Goal: Check status: Check status

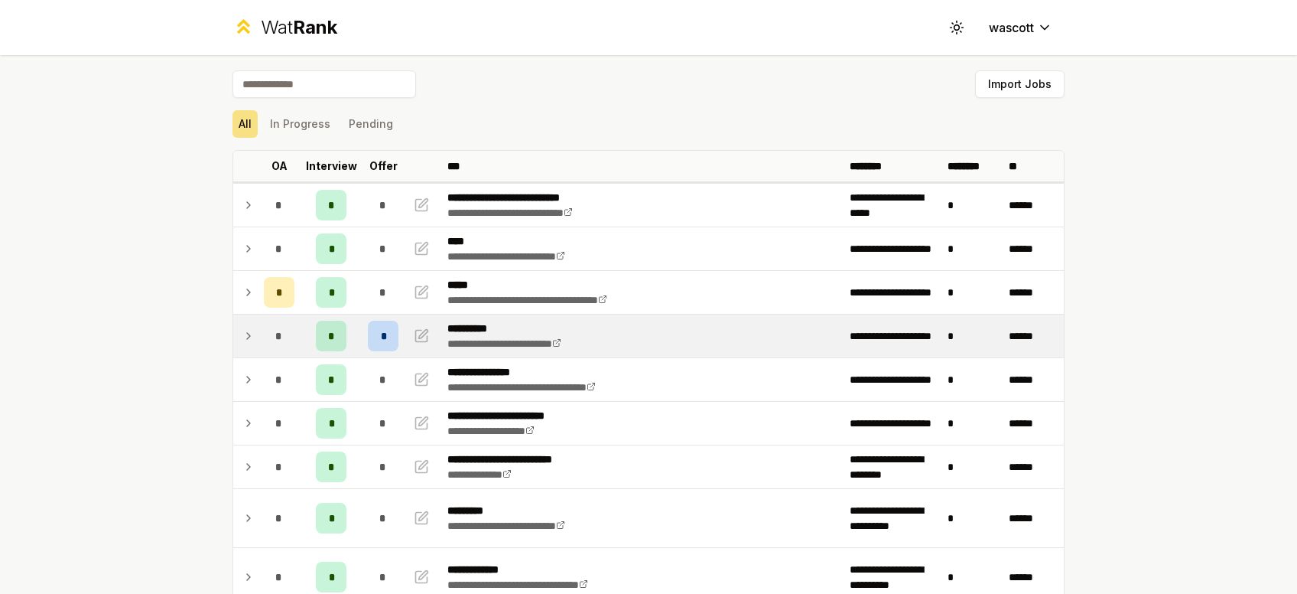
click at [262, 333] on td "*" at bounding box center [279, 335] width 43 height 43
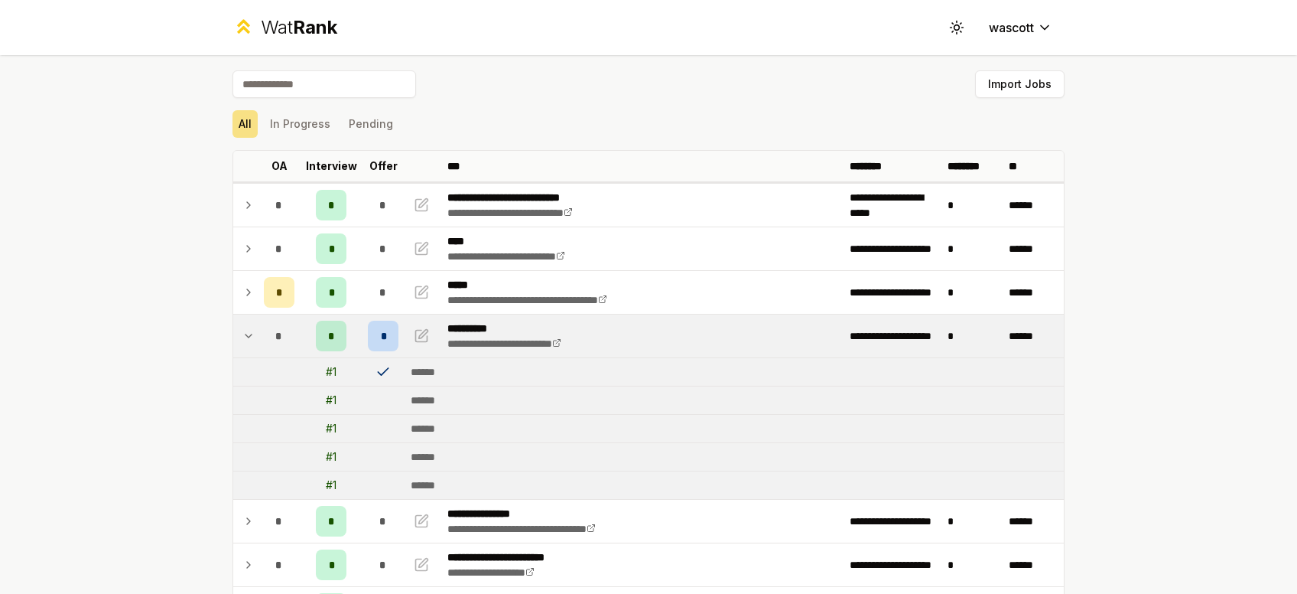
click at [246, 335] on icon at bounding box center [248, 336] width 12 height 18
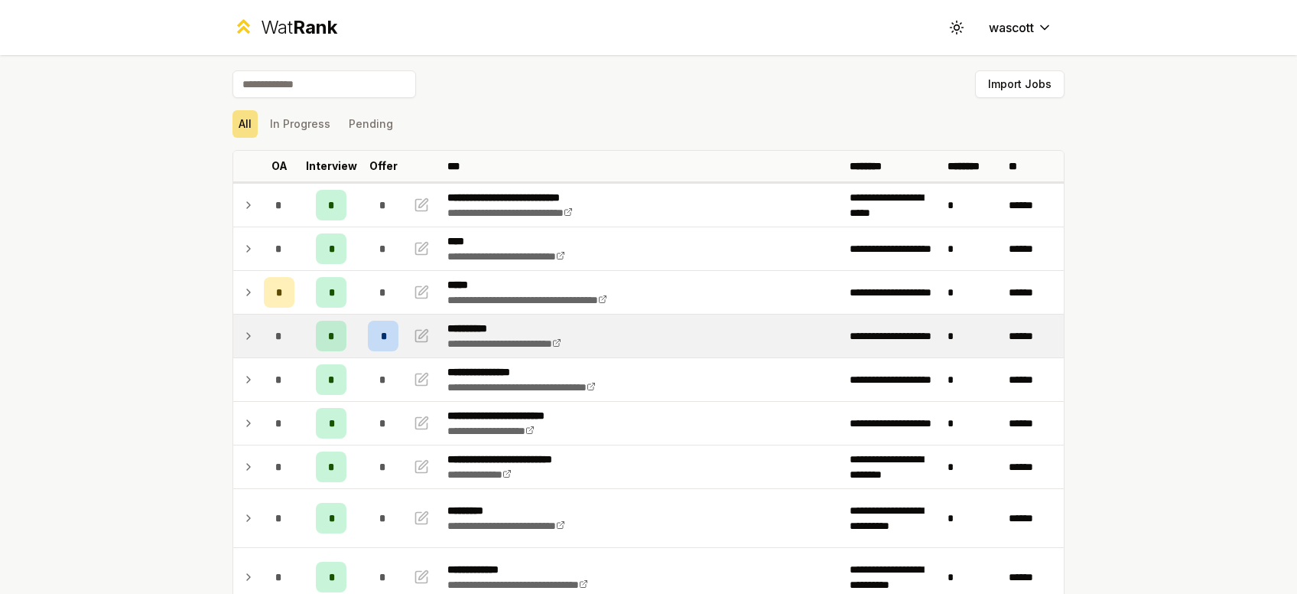
click at [202, 366] on div "**********" at bounding box center [648, 297] width 1297 height 594
click at [519, 86] on div "Import Jobs" at bounding box center [649, 87] width 832 height 34
click at [460, 101] on div "Import Jobs" at bounding box center [649, 87] width 832 height 34
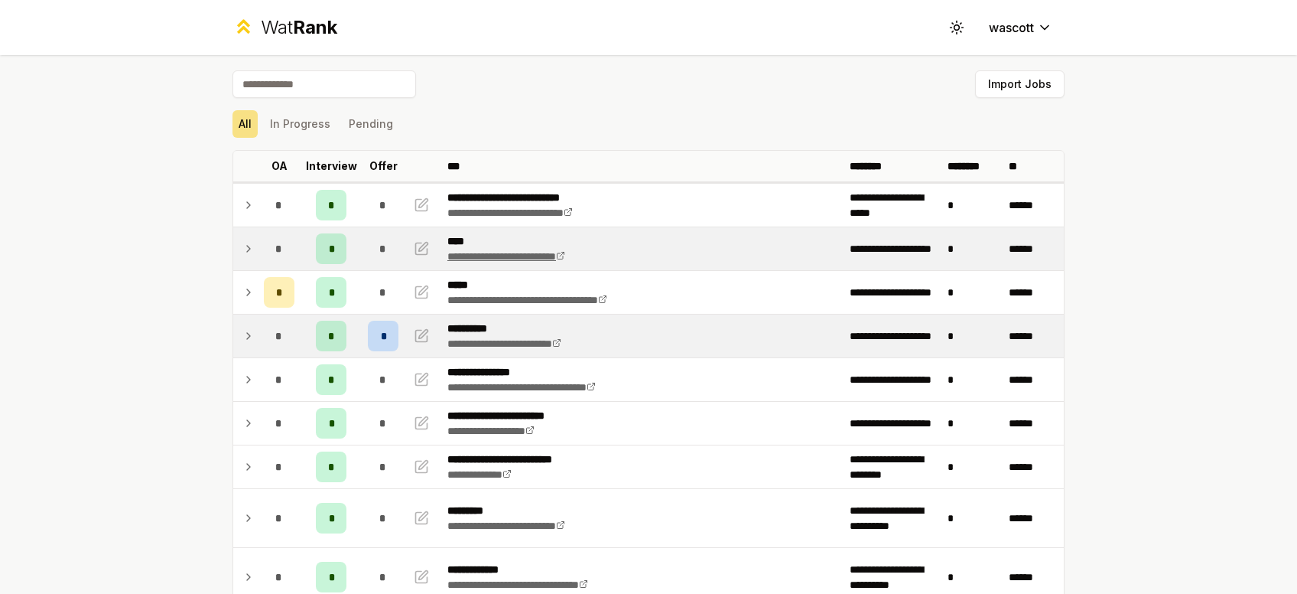
click at [535, 252] on link "**********" at bounding box center [506, 256] width 118 height 11
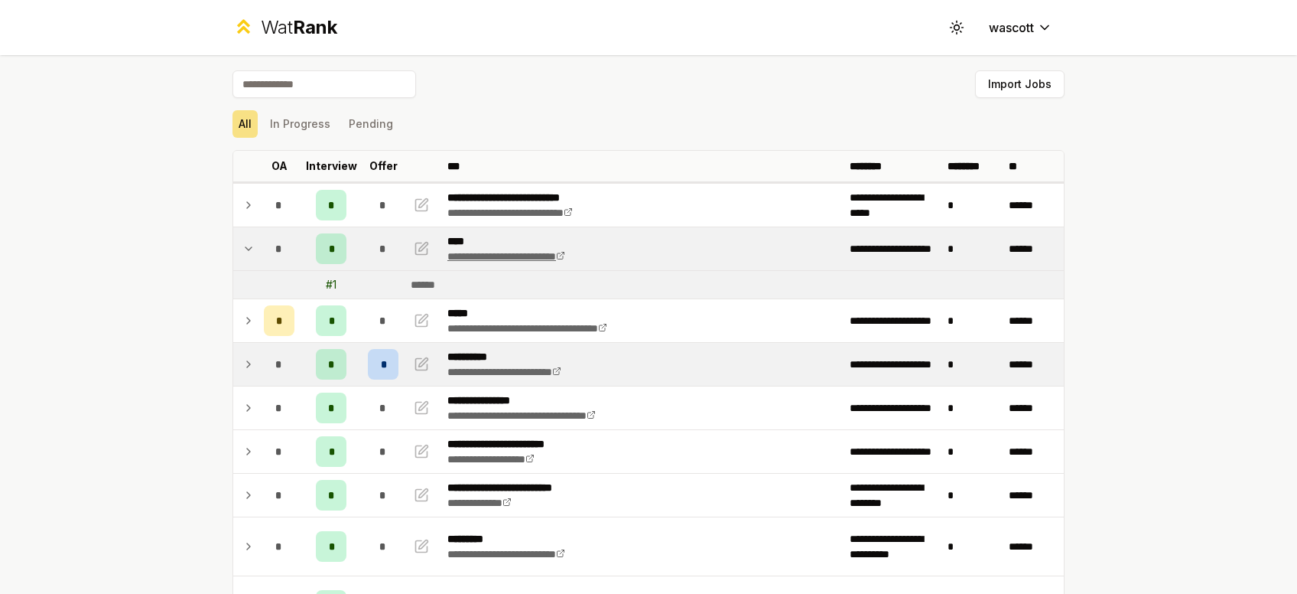
click at [511, 255] on link "**********" at bounding box center [506, 256] width 118 height 11
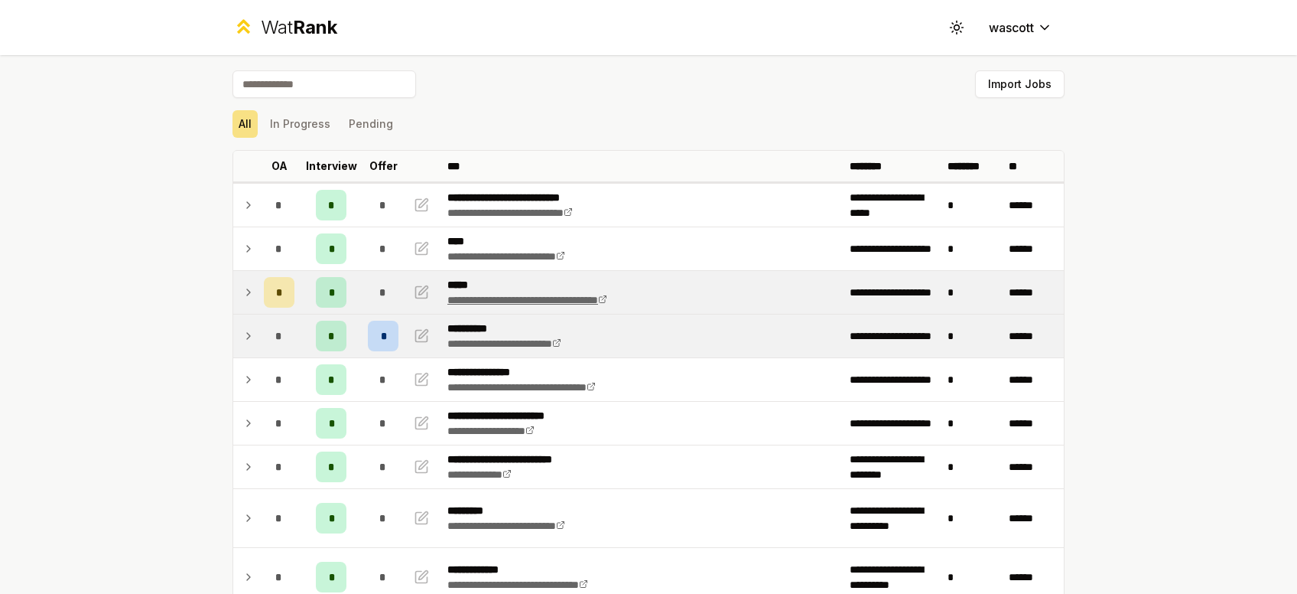
click at [490, 303] on link "**********" at bounding box center [527, 299] width 160 height 11
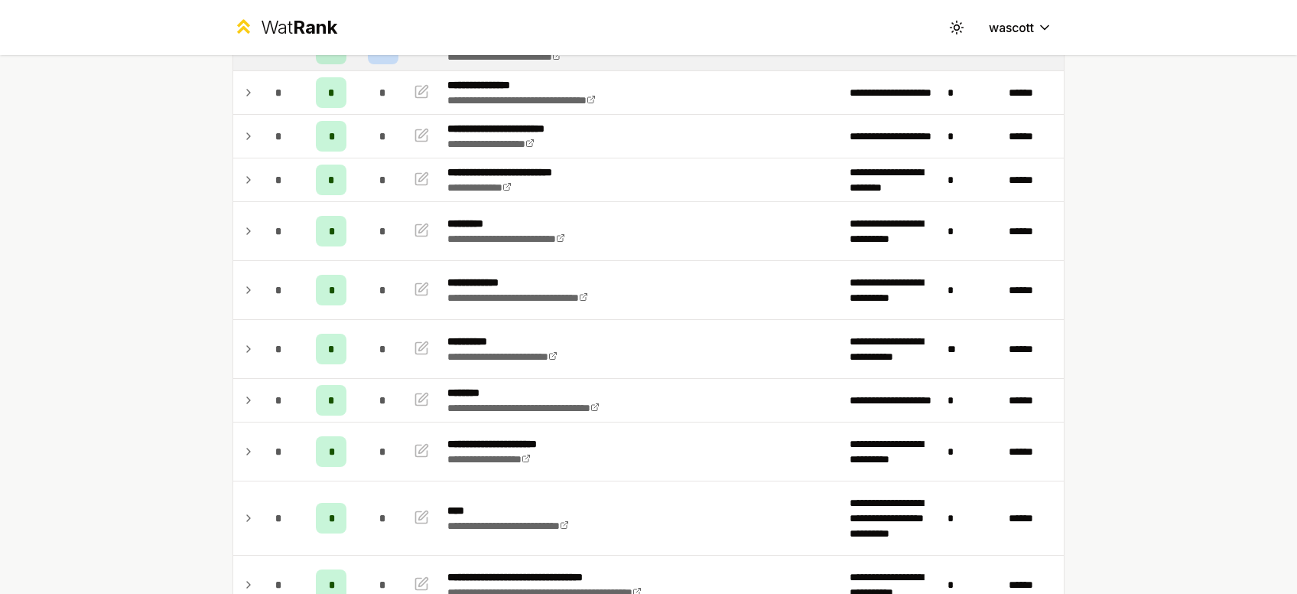
scroll to position [348, 0]
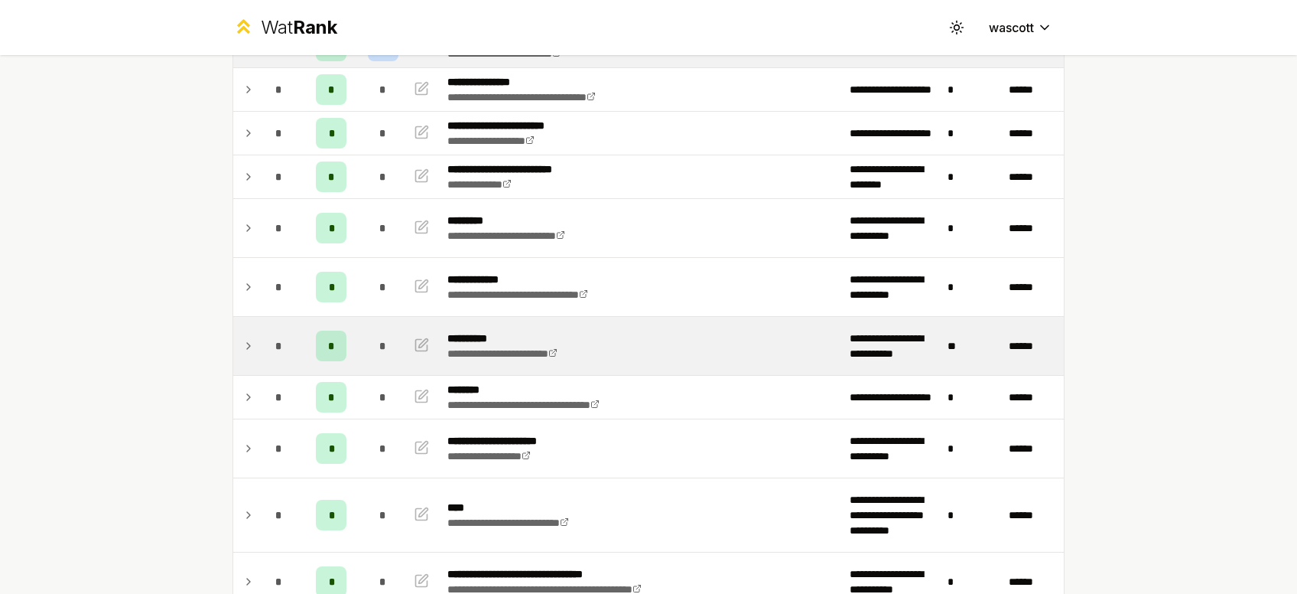
click at [271, 345] on div "*" at bounding box center [279, 345] width 31 height 31
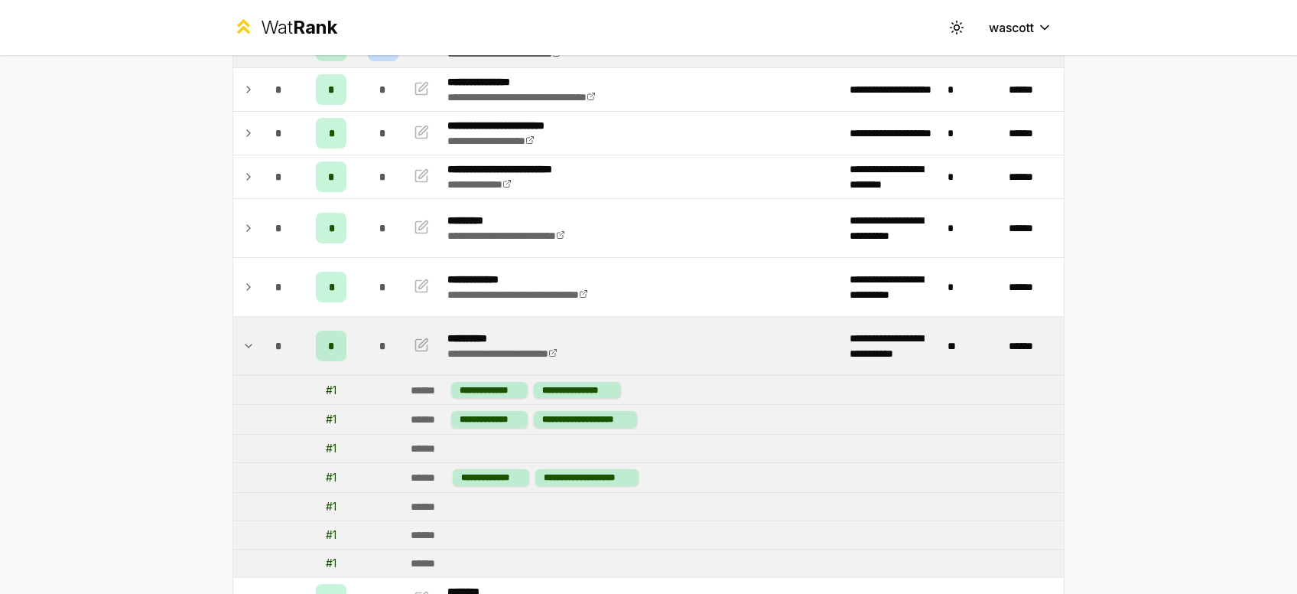
click at [271, 345] on div "*" at bounding box center [279, 345] width 31 height 31
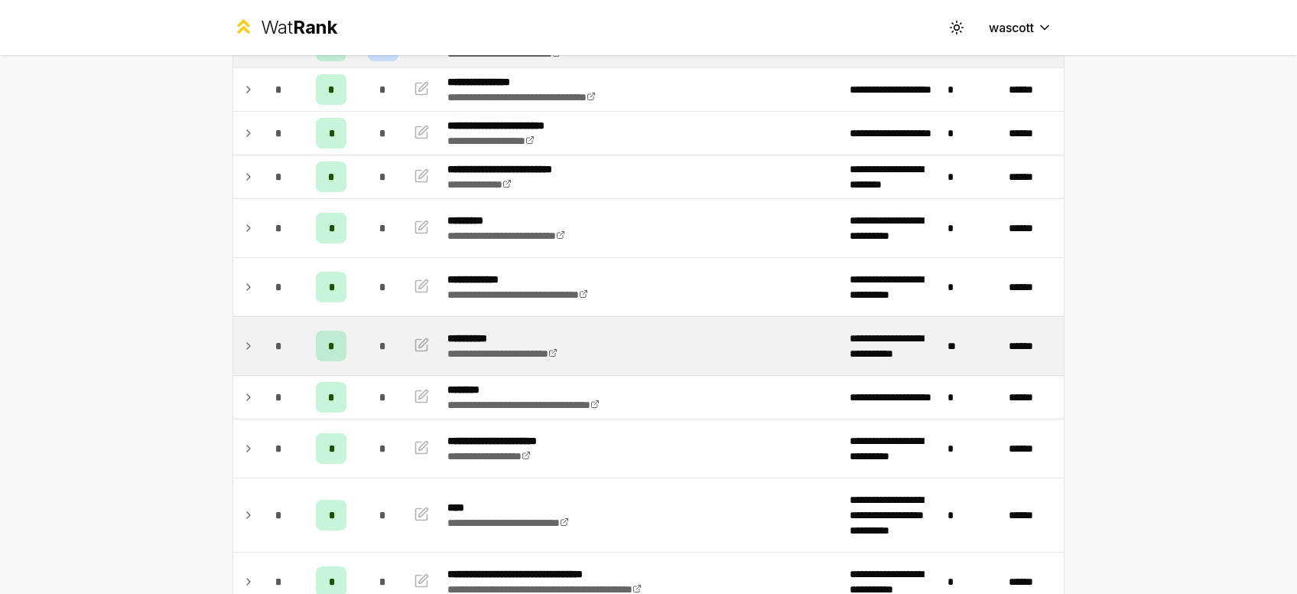
click at [271, 345] on div "*" at bounding box center [279, 345] width 31 height 31
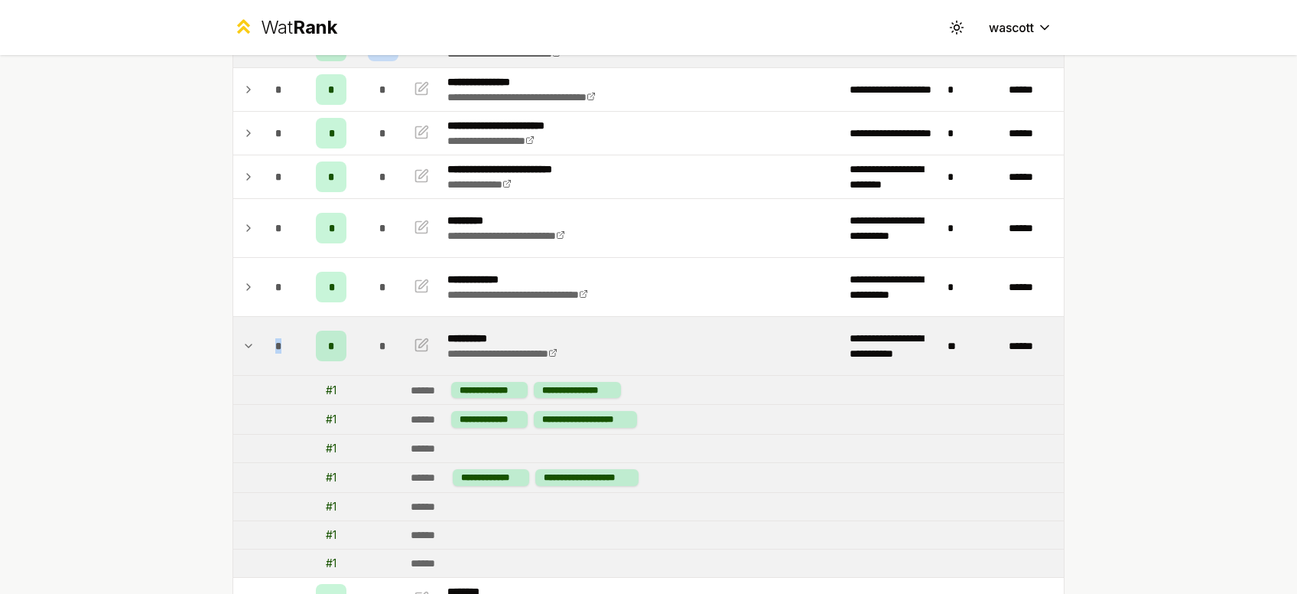
click at [271, 345] on div "*" at bounding box center [279, 345] width 31 height 31
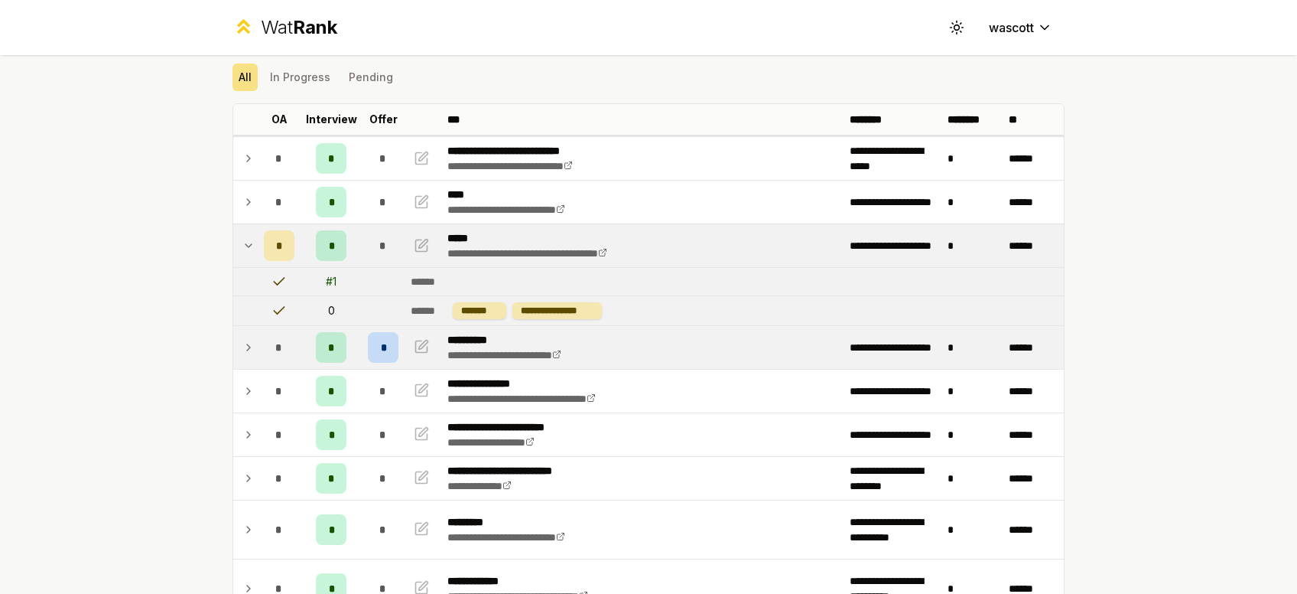
scroll to position [0, 0]
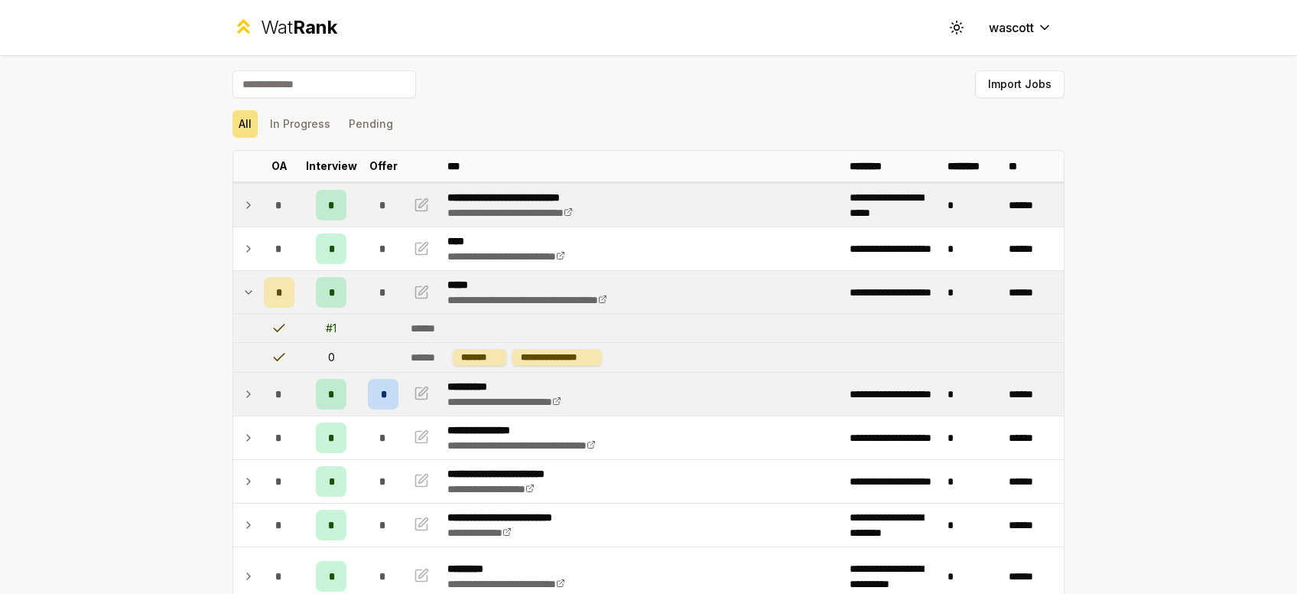
click at [262, 203] on td "*" at bounding box center [279, 205] width 43 height 43
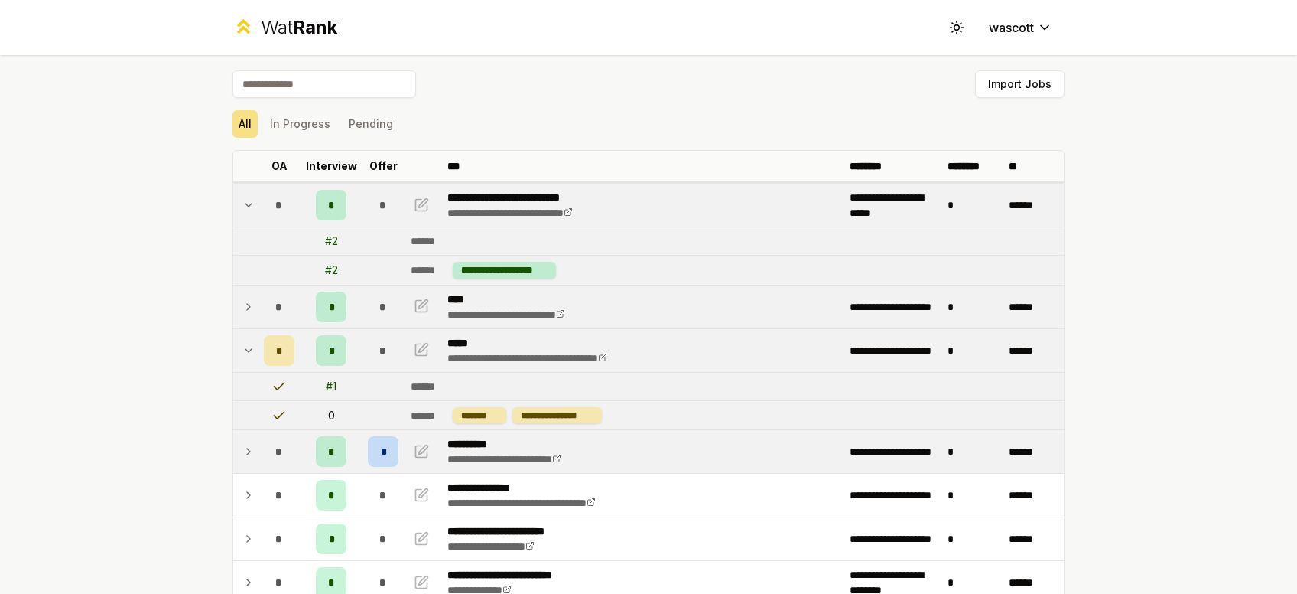
click at [248, 304] on icon at bounding box center [248, 307] width 3 height 6
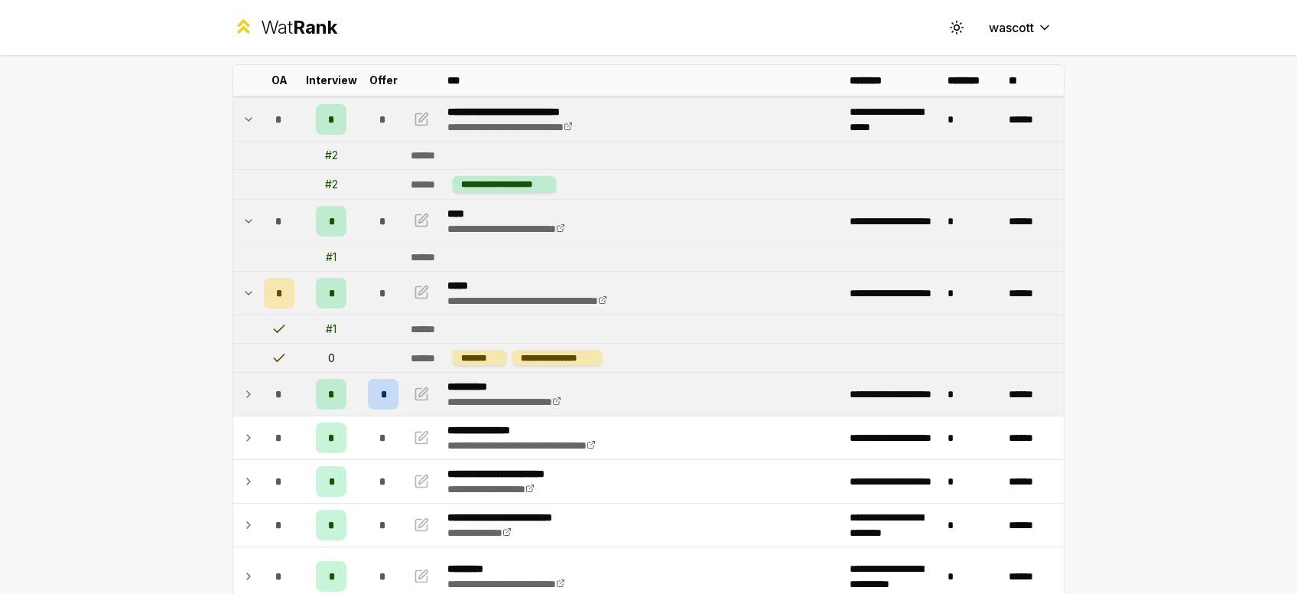
scroll to position [93, 0]
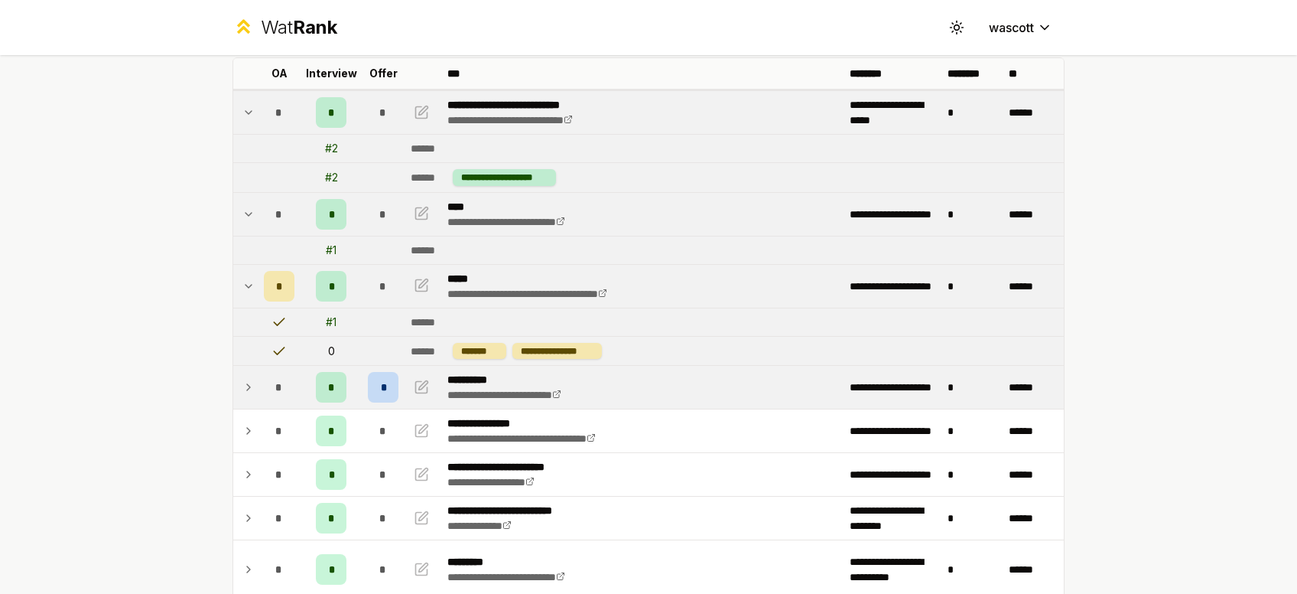
click at [259, 388] on td "*" at bounding box center [279, 387] width 43 height 43
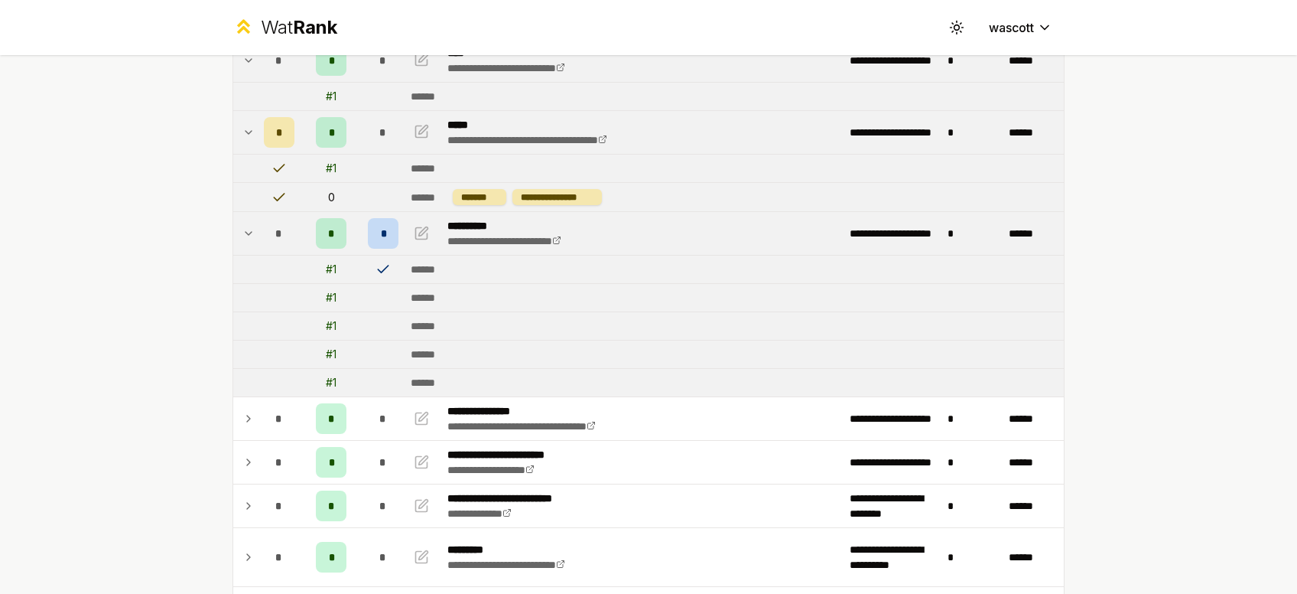
scroll to position [248, 0]
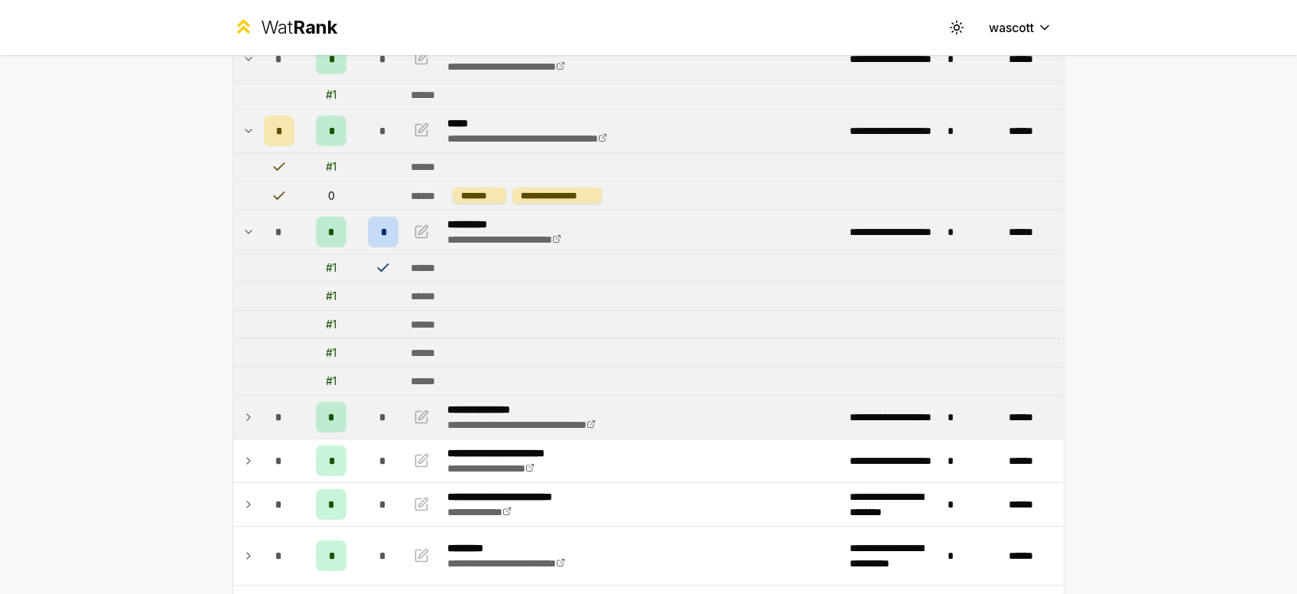
click at [250, 408] on icon at bounding box center [248, 417] width 12 height 18
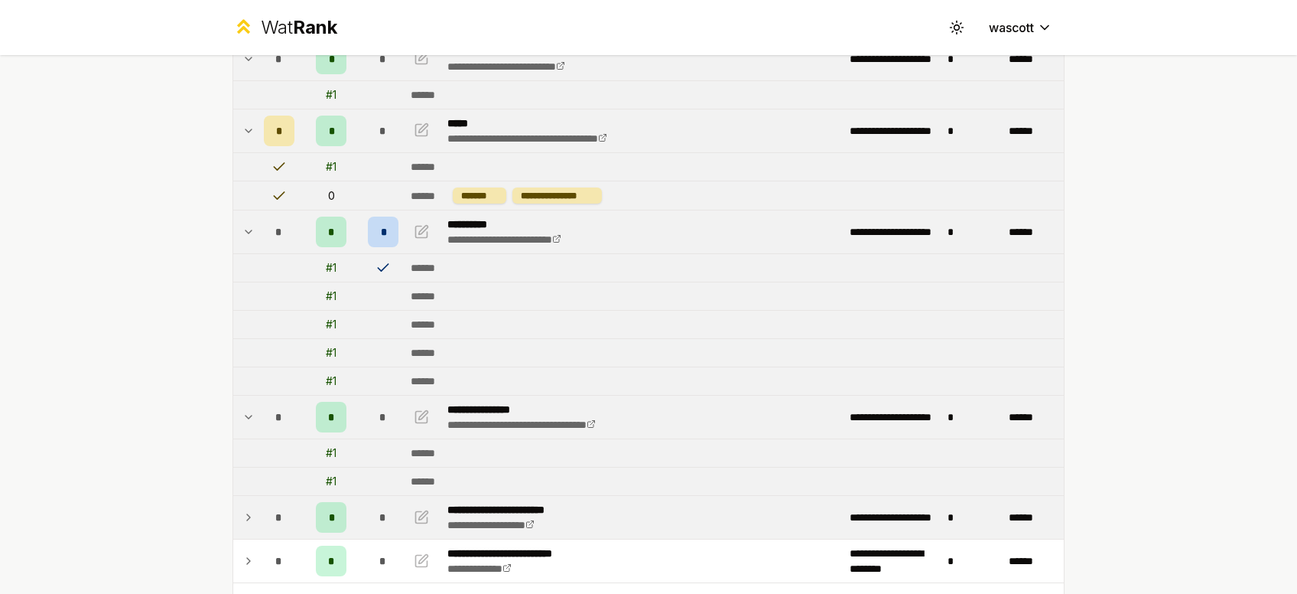
click at [264, 521] on td "*" at bounding box center [279, 517] width 43 height 43
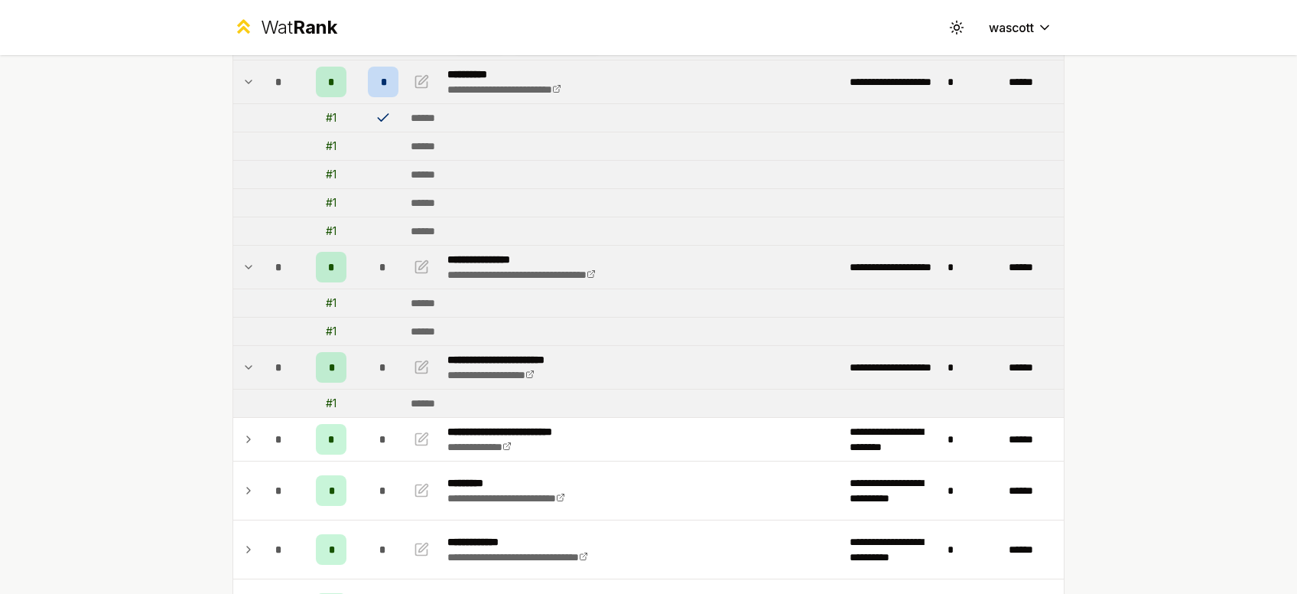
scroll to position [405, 0]
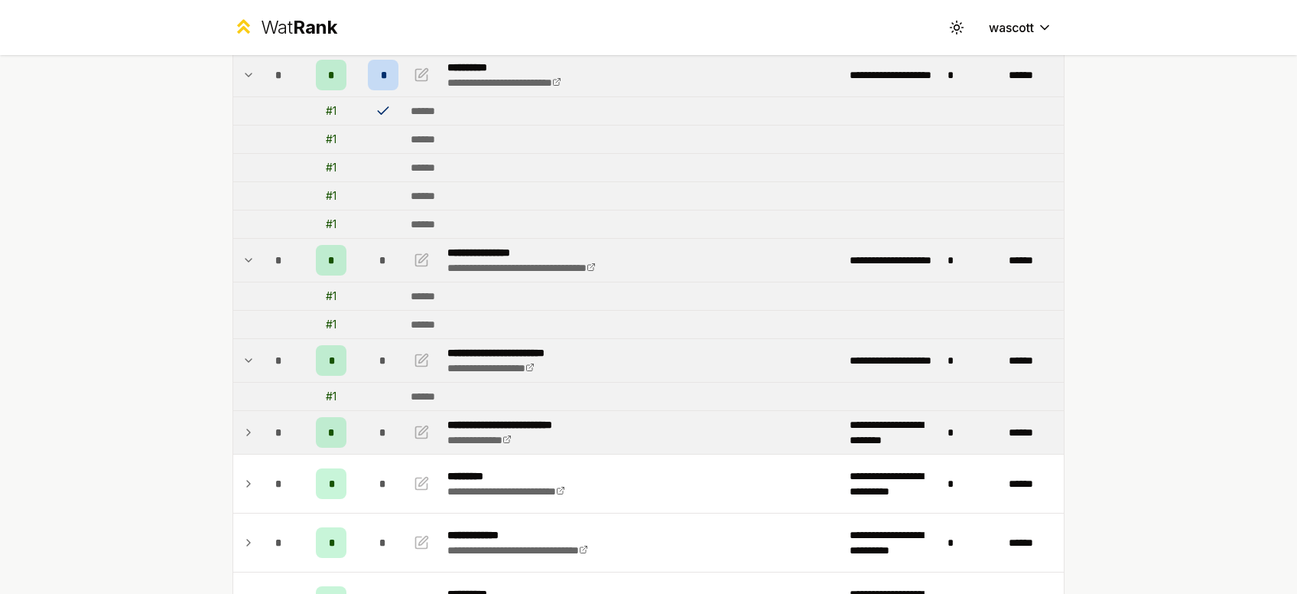
click at [259, 434] on td "*" at bounding box center [279, 432] width 43 height 43
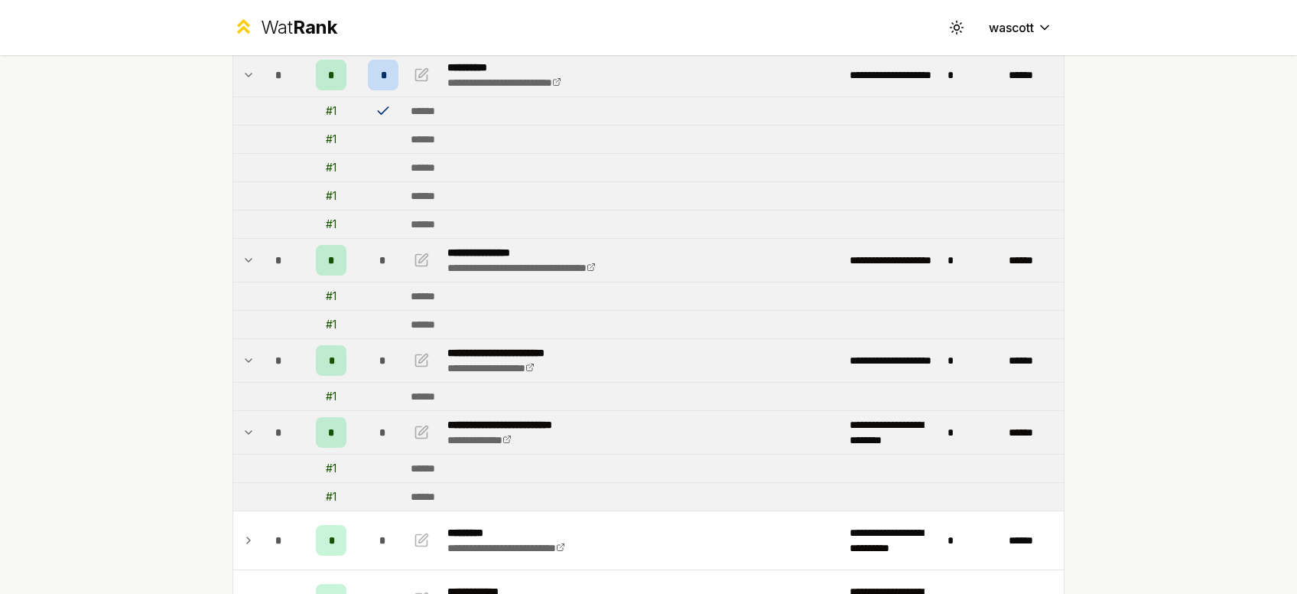
scroll to position [561, 0]
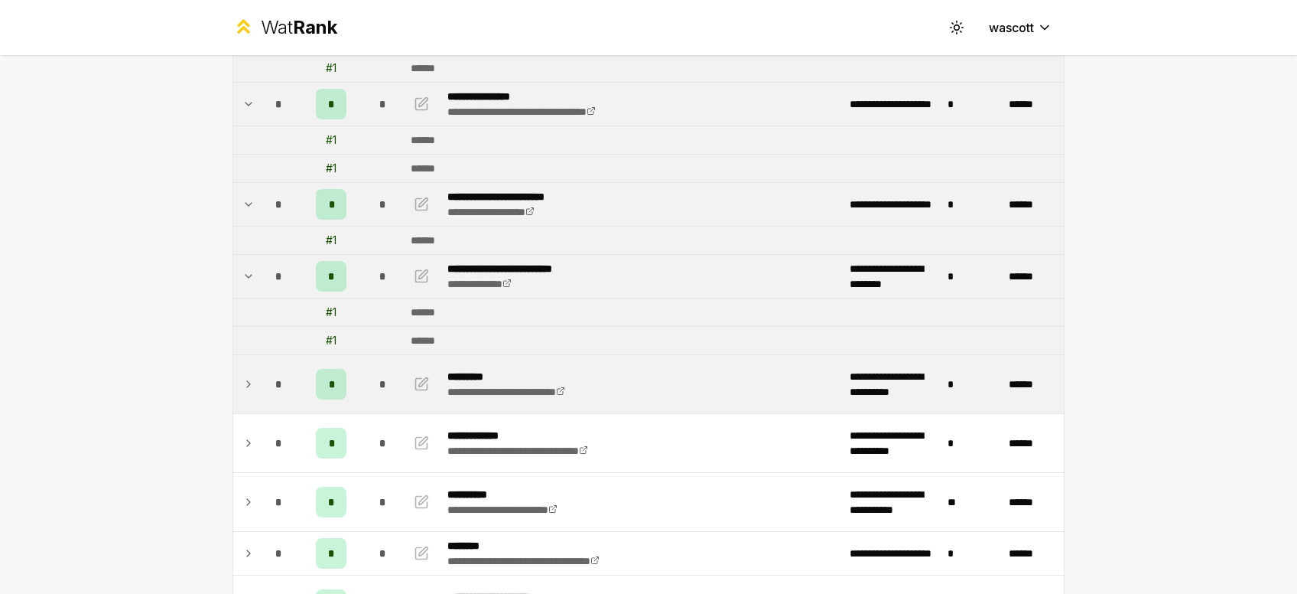
click at [285, 364] on td "*" at bounding box center [279, 384] width 43 height 58
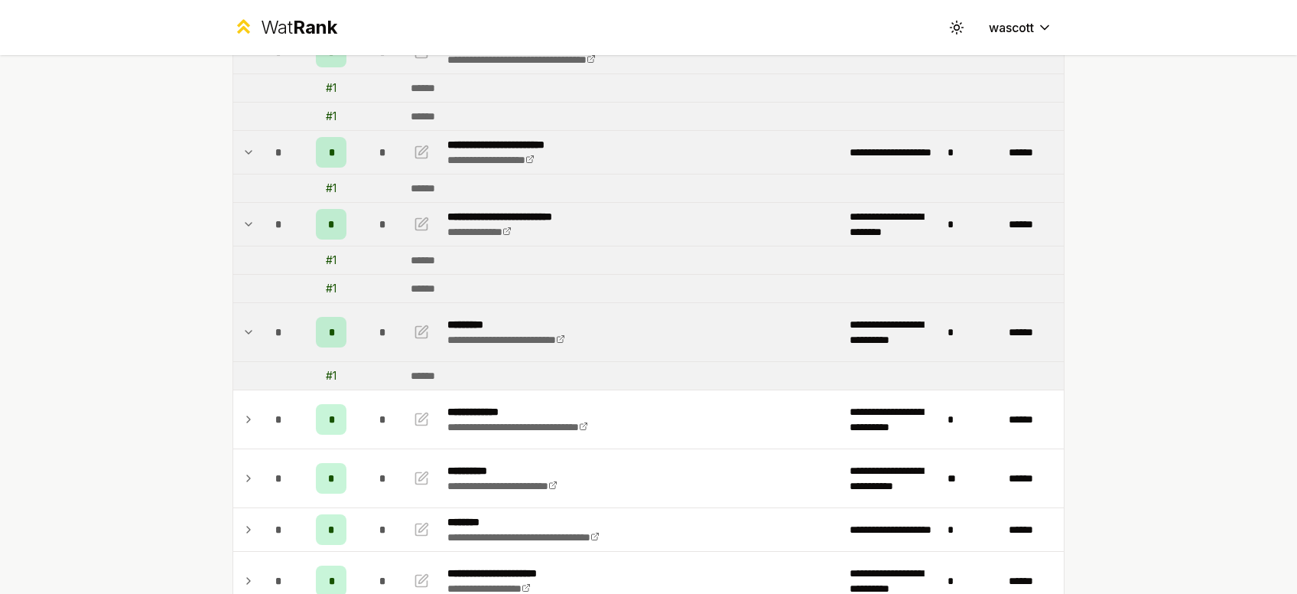
scroll to position [616, 0]
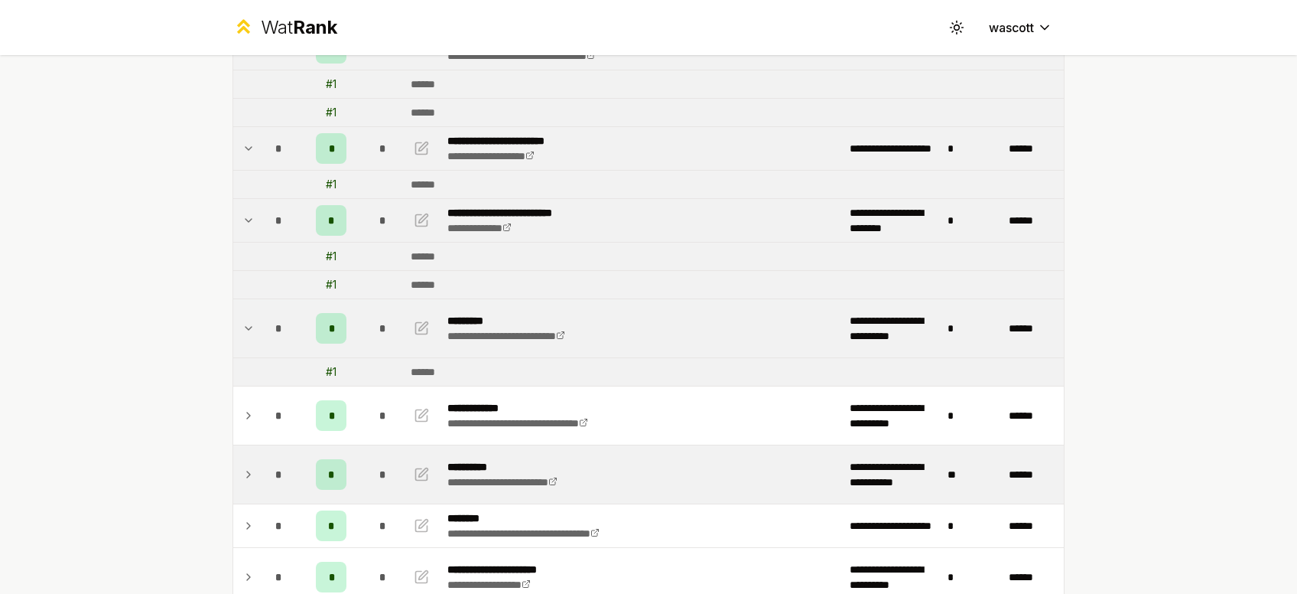
click at [272, 471] on div "*" at bounding box center [279, 474] width 31 height 31
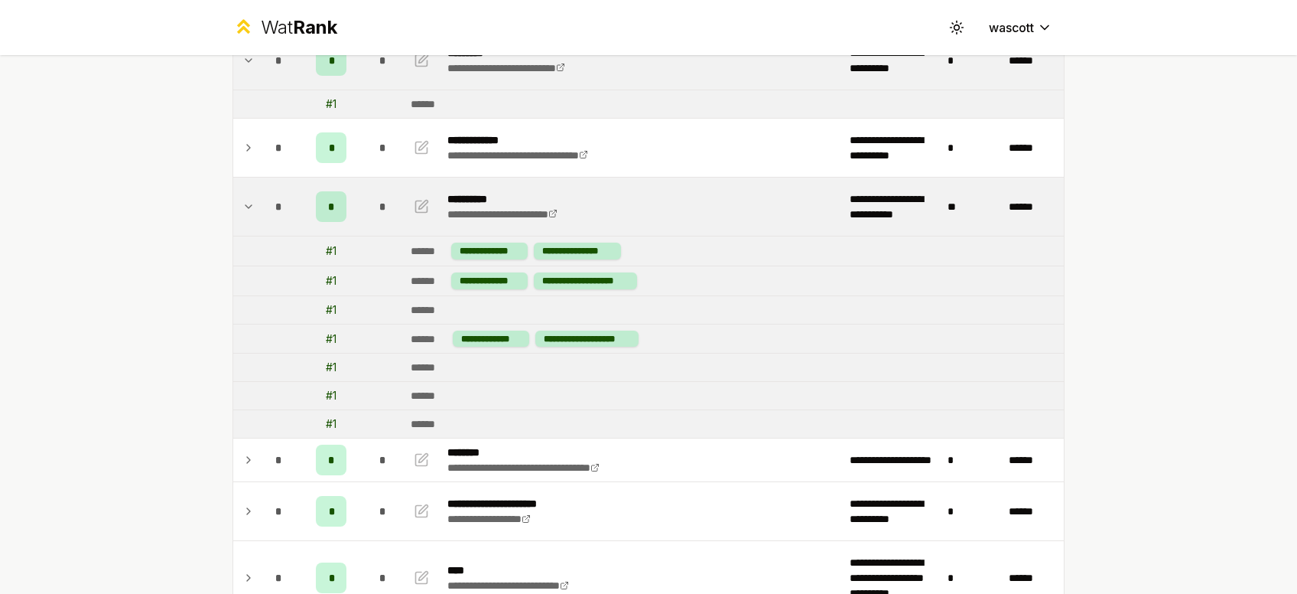
click at [272, 472] on div "*" at bounding box center [279, 459] width 31 height 31
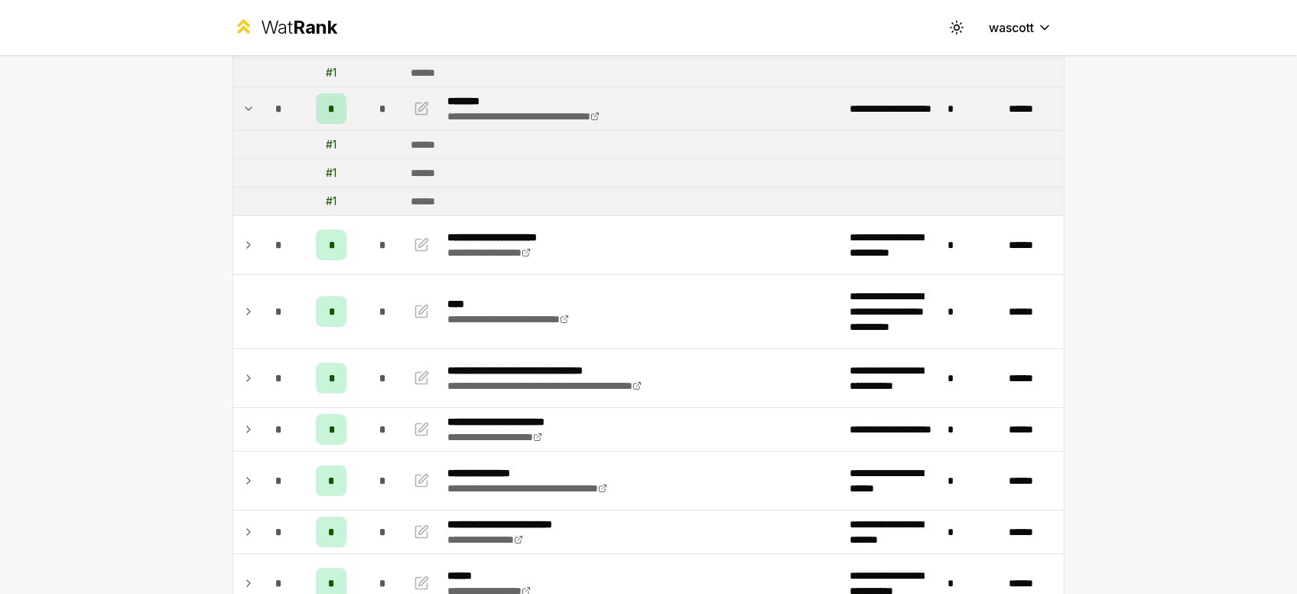
click at [272, 471] on div "*" at bounding box center [279, 480] width 31 height 31
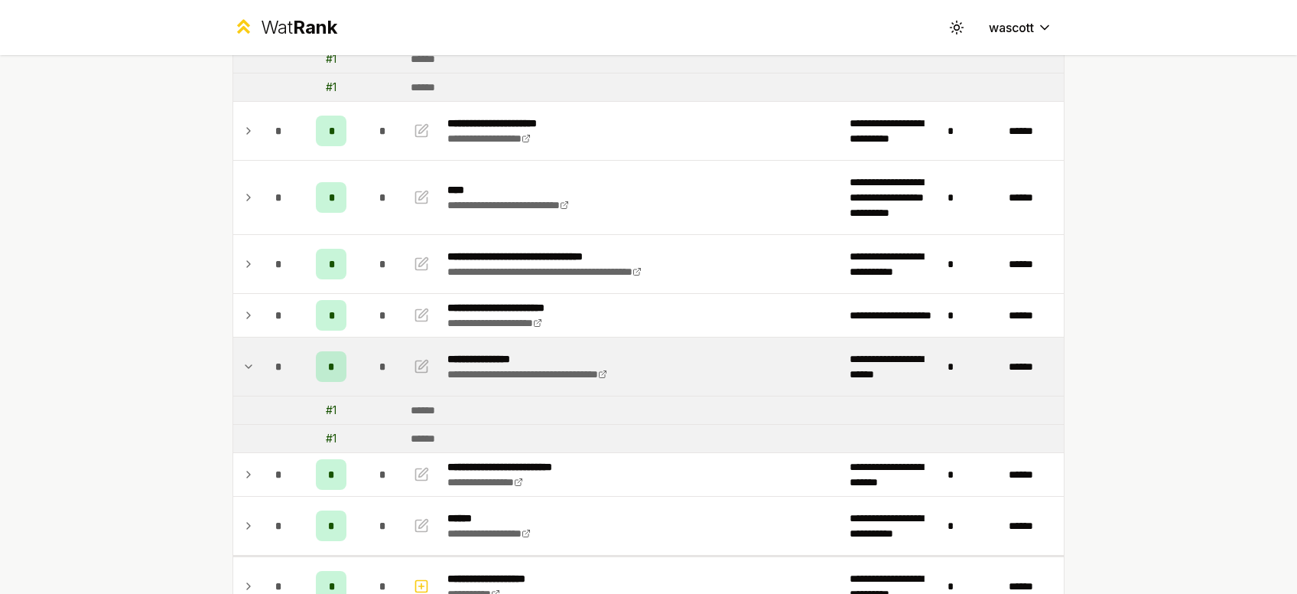
click at [272, 471] on div "*" at bounding box center [279, 474] width 31 height 31
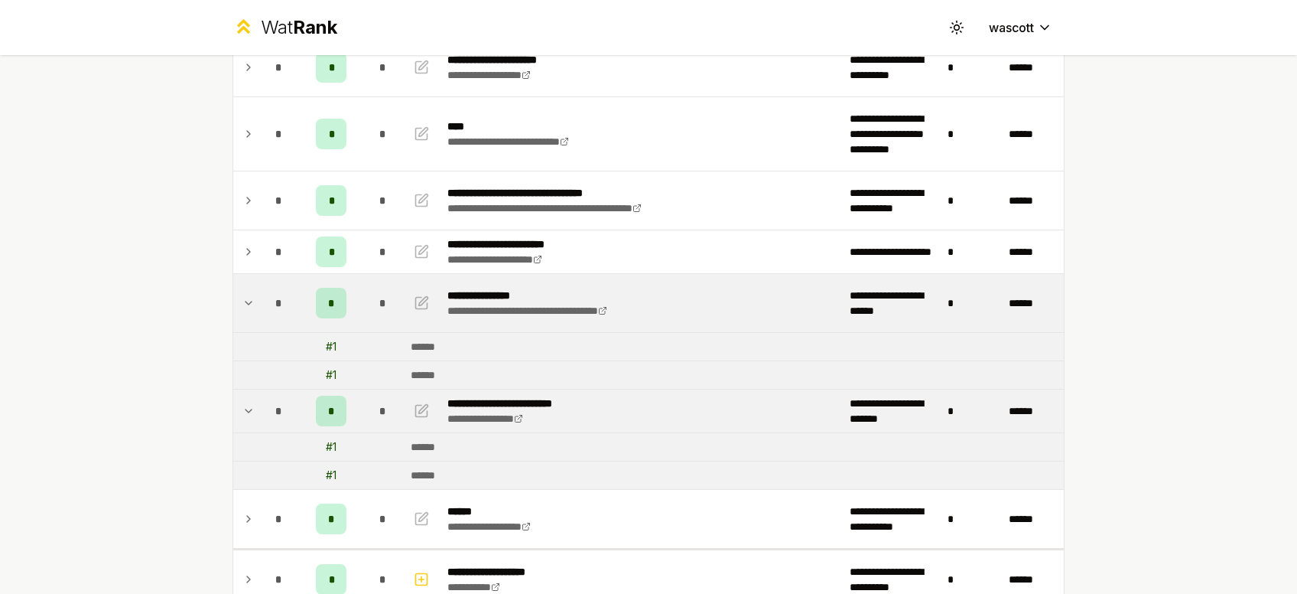
scroll to position [1449, 0]
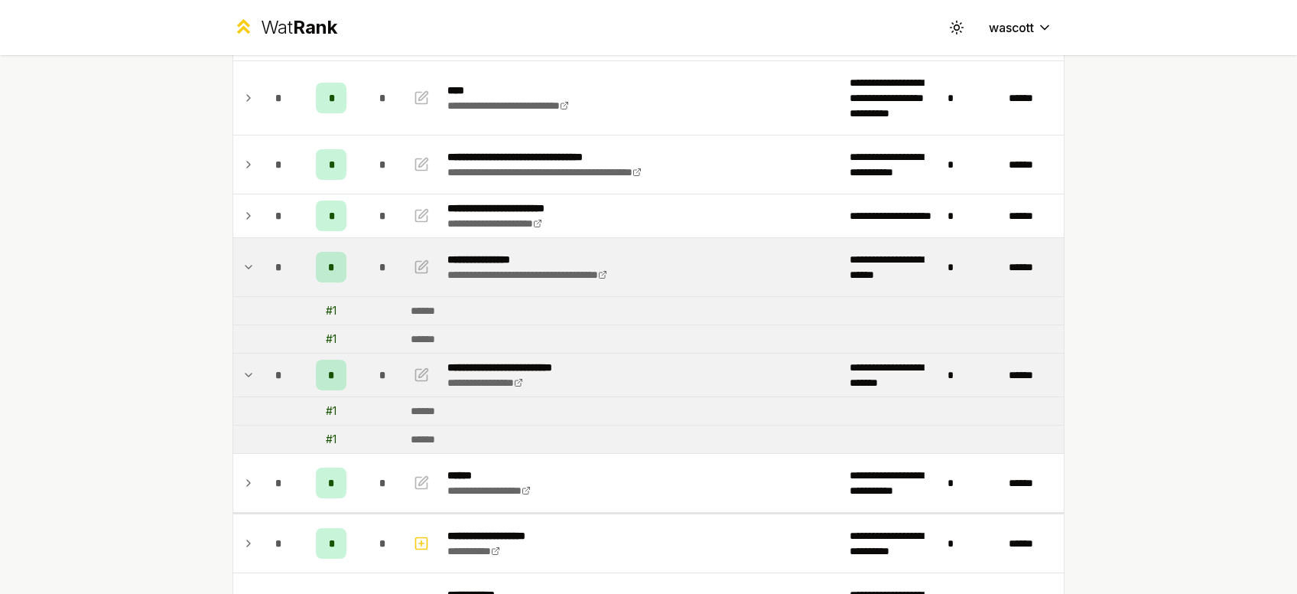
click at [272, 472] on div "*" at bounding box center [279, 482] width 31 height 31
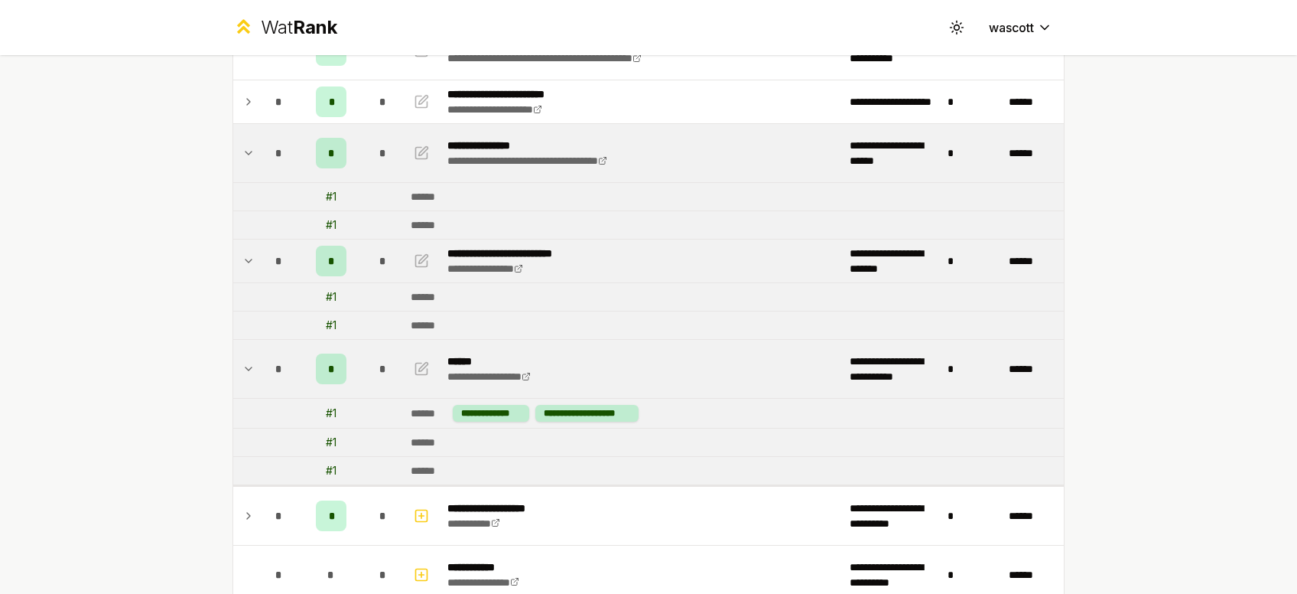
scroll to position [1771, 0]
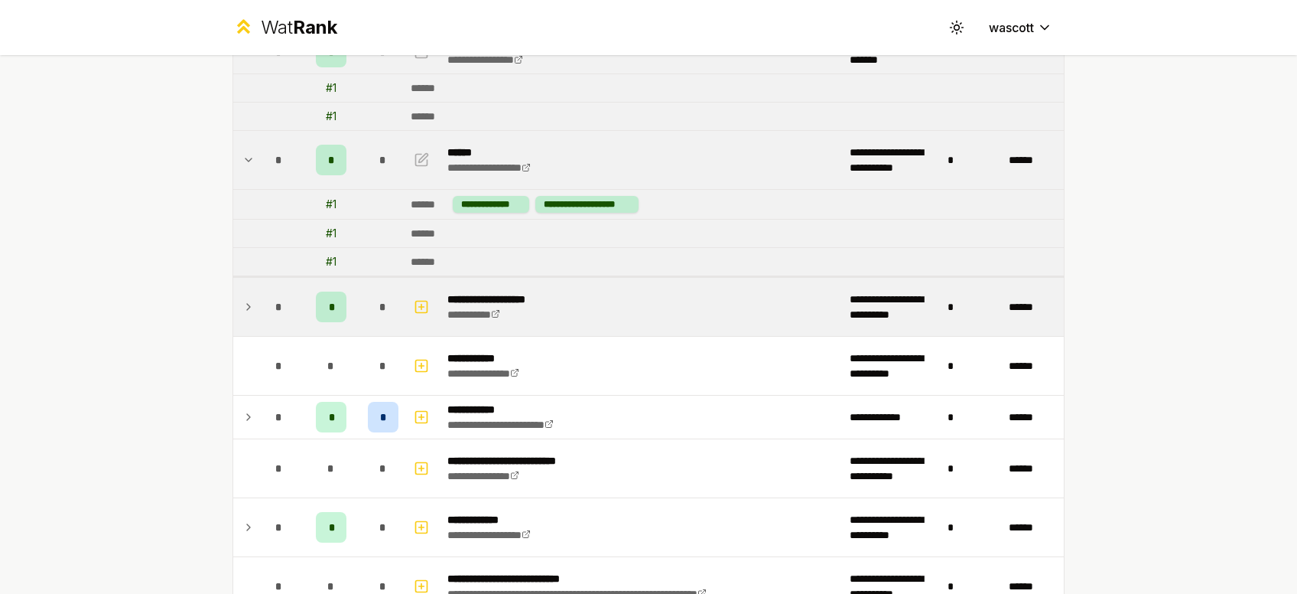
click at [281, 316] on div "*" at bounding box center [279, 306] width 31 height 31
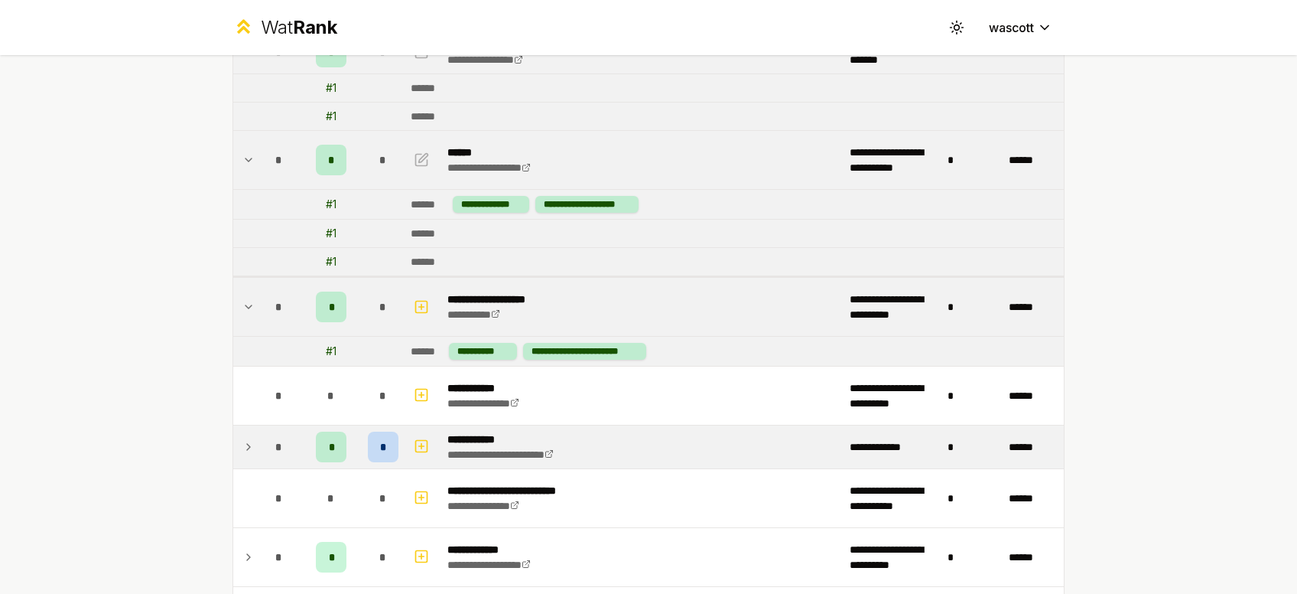
click at [290, 442] on div "*" at bounding box center [279, 446] width 31 height 31
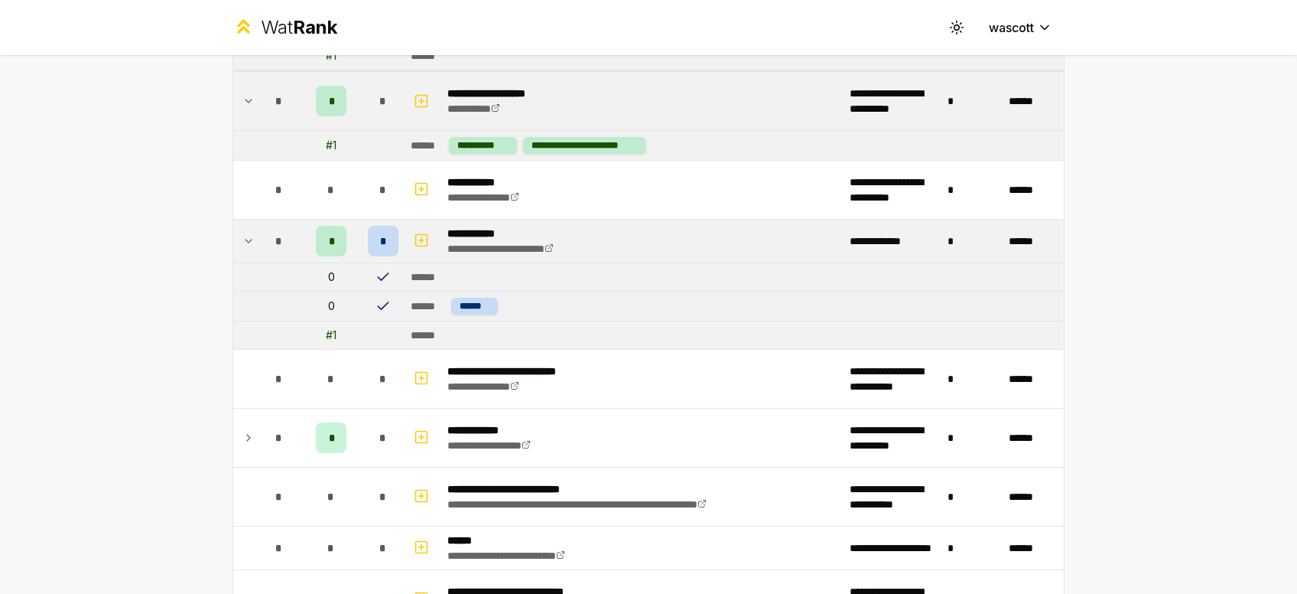
scroll to position [1978, 0]
click at [290, 442] on div "*" at bounding box center [279, 436] width 31 height 31
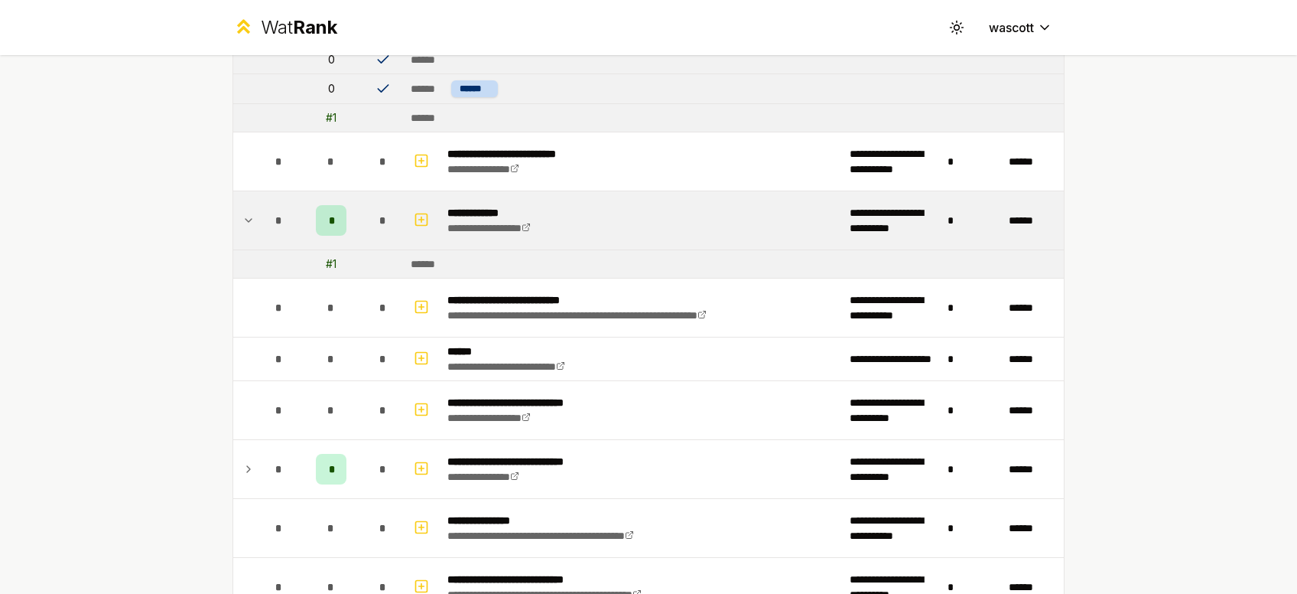
scroll to position [2196, 0]
